Goal: Information Seeking & Learning: Learn about a topic

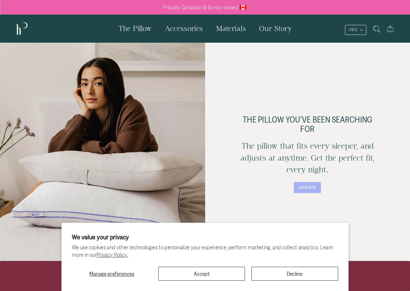
click at [232, 273] on button "Accept" at bounding box center [201, 274] width 87 height 14
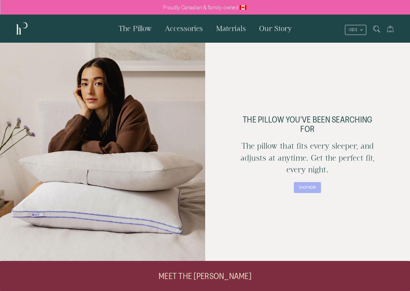
click at [276, 35] on link "Our Story" at bounding box center [275, 29] width 46 height 28
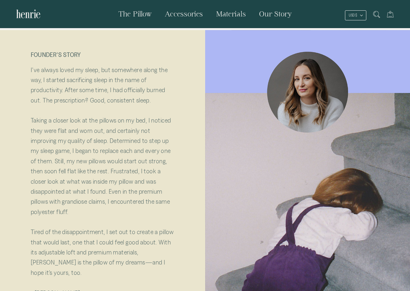
scroll to position [78, 0]
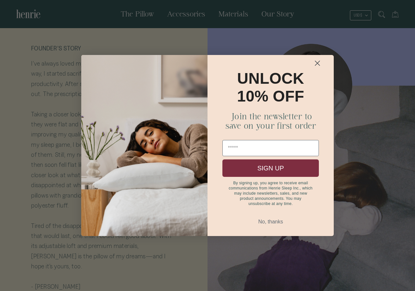
click at [318, 60] on circle "Close dialog" at bounding box center [317, 63] width 11 height 11
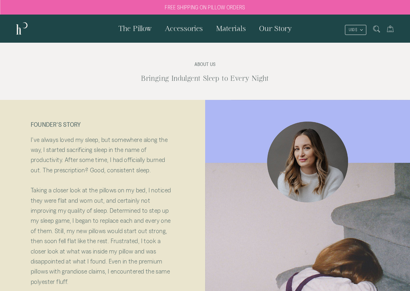
scroll to position [0, 0]
click at [139, 30] on span "The Pillow" at bounding box center [134, 28] width 33 height 8
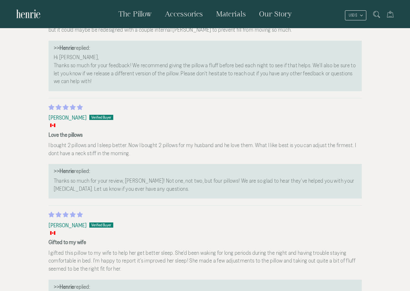
scroll to position [1962, 0]
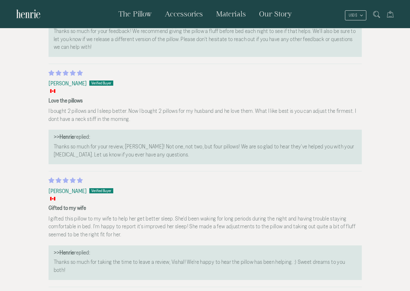
click at [282, 12] on span "Our Story" at bounding box center [275, 14] width 33 height 8
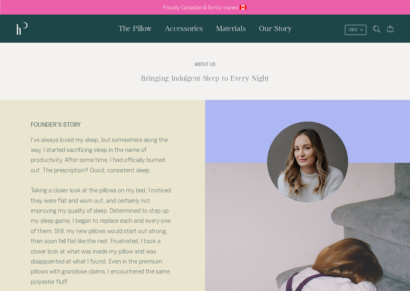
click at [228, 29] on span "Materials" at bounding box center [231, 28] width 30 height 8
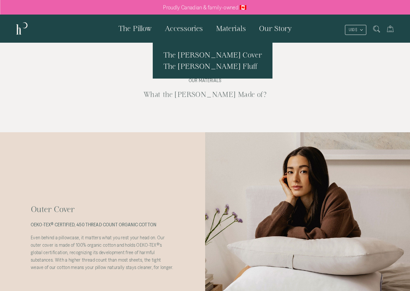
click at [201, 29] on span "Accessories" at bounding box center [184, 28] width 38 height 8
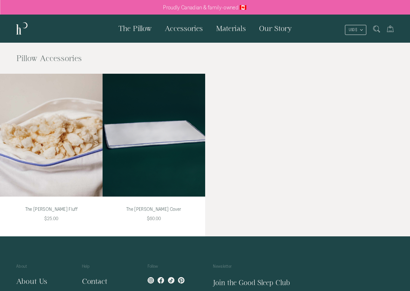
click at [140, 31] on span "The Pillow" at bounding box center [134, 28] width 33 height 8
